Goal: Information Seeking & Learning: Check status

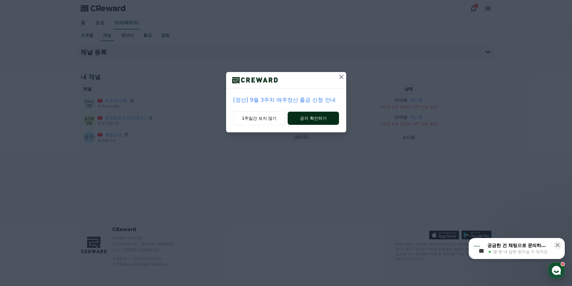
click at [304, 121] on button "공지 확인하기" at bounding box center [313, 118] width 51 height 13
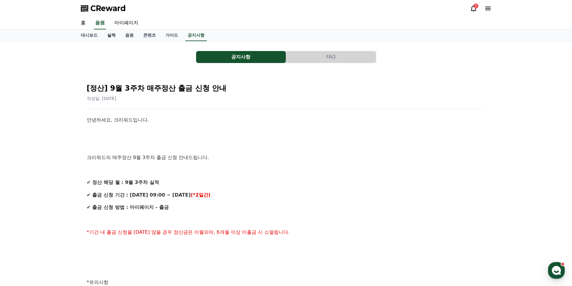
click at [108, 37] on link "실적" at bounding box center [111, 35] width 18 height 11
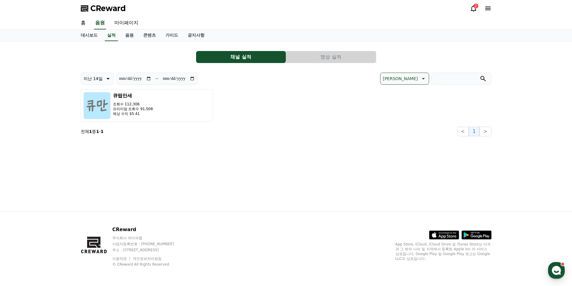
click at [475, 7] on div "2" at bounding box center [476, 6] width 5 height 5
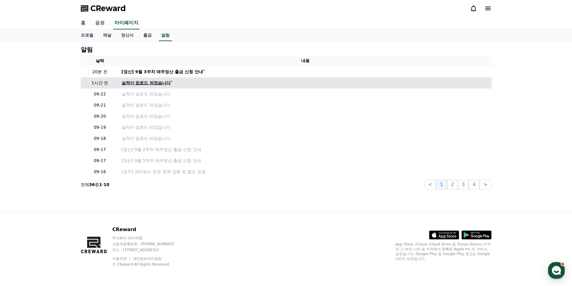
click at [168, 83] on div "실적이 업로드 되었습니다" at bounding box center [146, 83] width 49 height 6
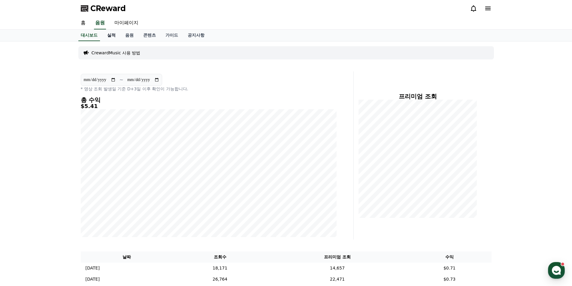
click at [114, 34] on link "실적" at bounding box center [111, 35] width 18 height 11
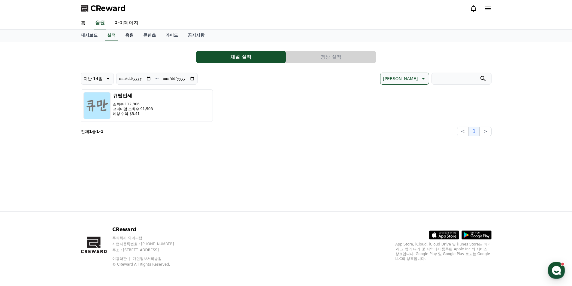
click at [131, 35] on link "음원" at bounding box center [129, 35] width 18 height 11
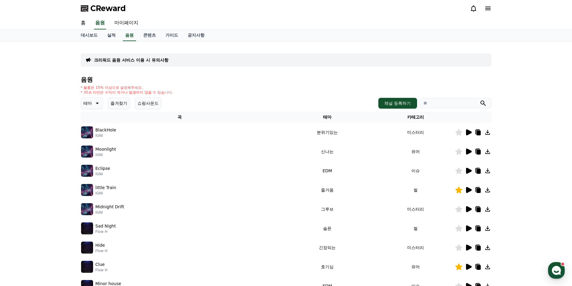
click at [472, 11] on icon at bounding box center [473, 8] width 7 height 7
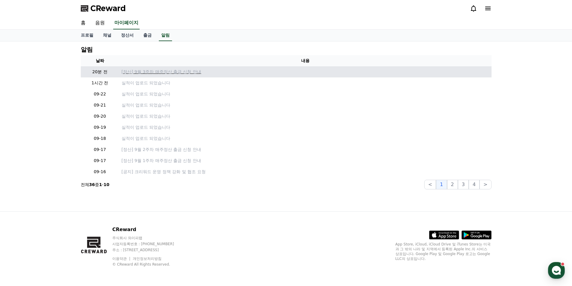
click at [197, 74] on p "[정산] 9월 3주차 매주정산 출금 신청 안내" at bounding box center [306, 72] width 368 height 6
